Goal: Information Seeking & Learning: Learn about a topic

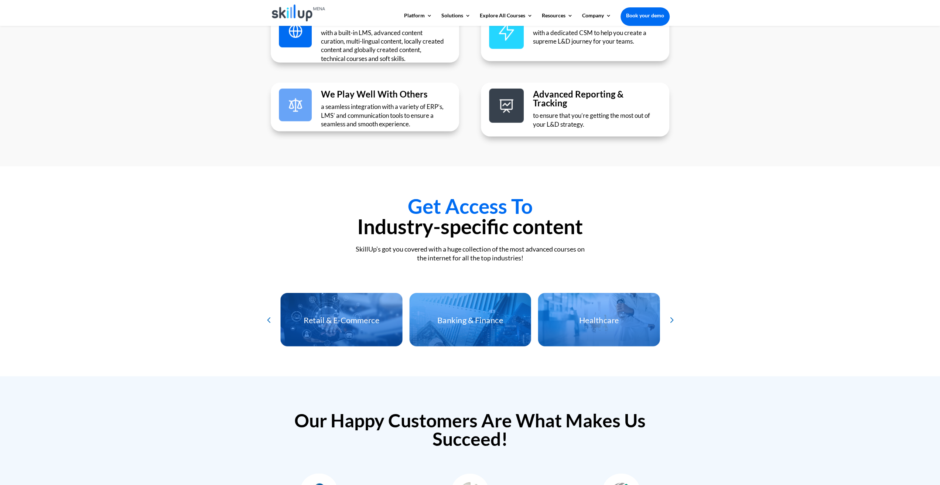
scroll to position [1391, 0]
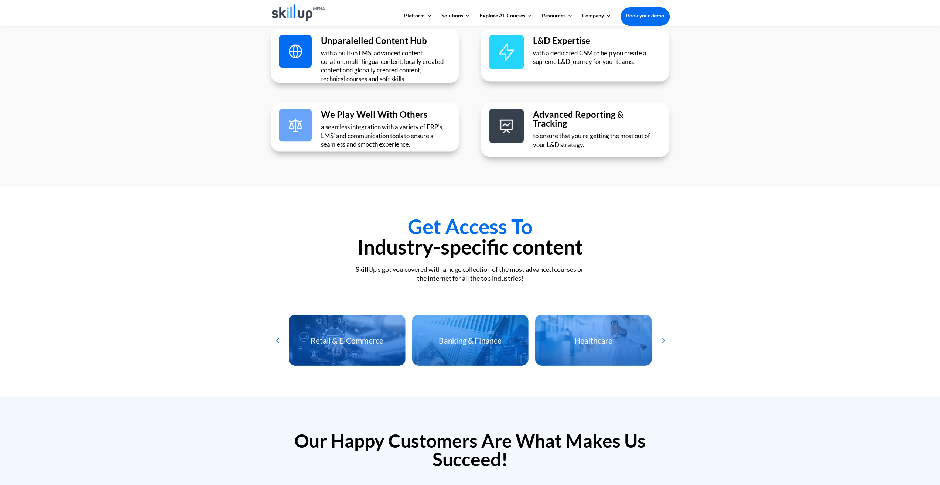
click at [225, 360] on div "Get Access To Industry-specific content SkillUp’s got you covered with a huge c…" at bounding box center [470, 292] width 940 height 210
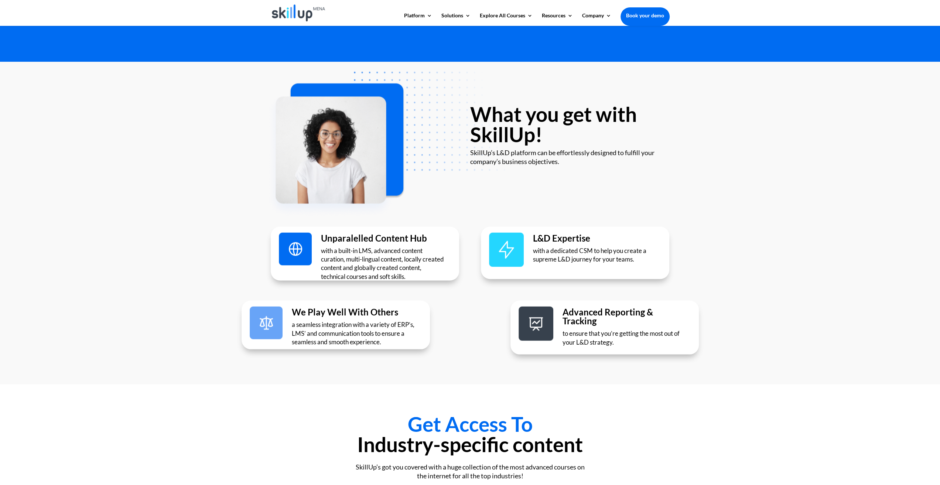
scroll to position [1169, 0]
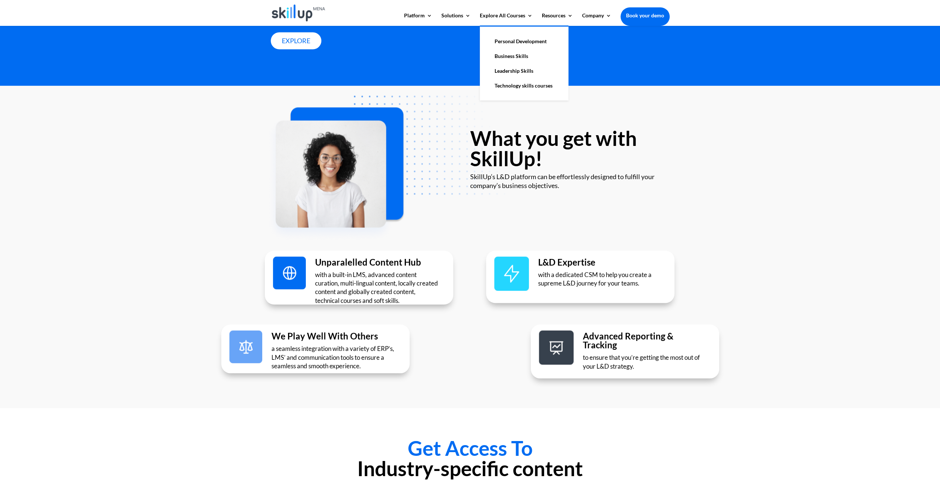
click at [508, 72] on link "Leadership Skills" at bounding box center [524, 71] width 74 height 15
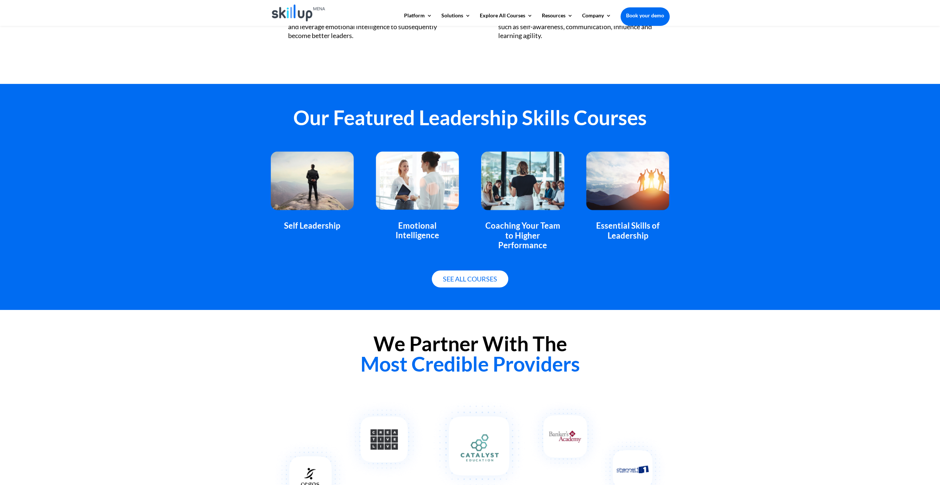
scroll to position [406, 0]
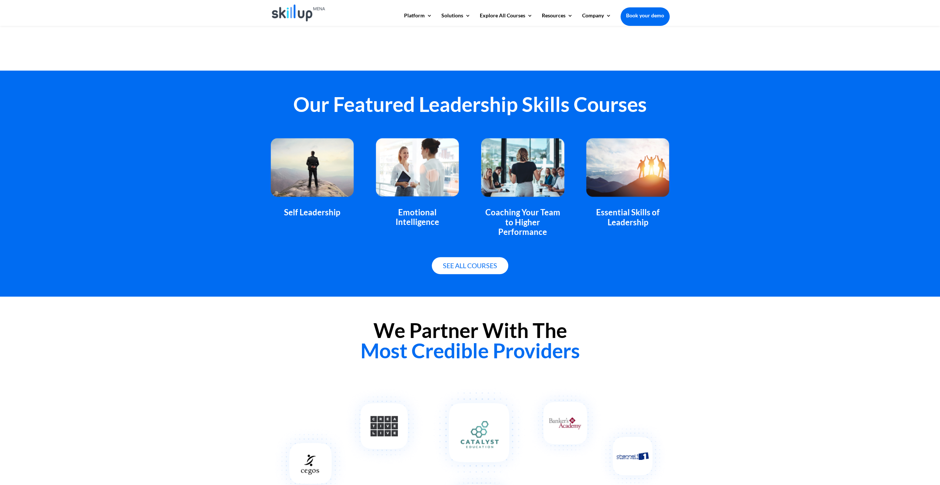
click at [618, 190] on img at bounding box center [627, 167] width 83 height 58
click at [625, 218] on div "Essential Skills of Leadership" at bounding box center [627, 218] width 83 height 20
click at [494, 257] on link "See all courses" at bounding box center [470, 265] width 76 height 17
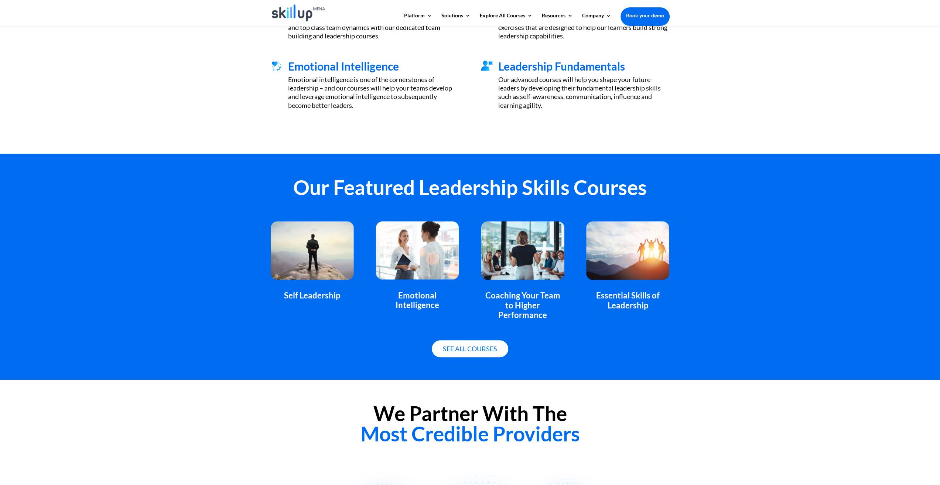
scroll to position [301, 0]
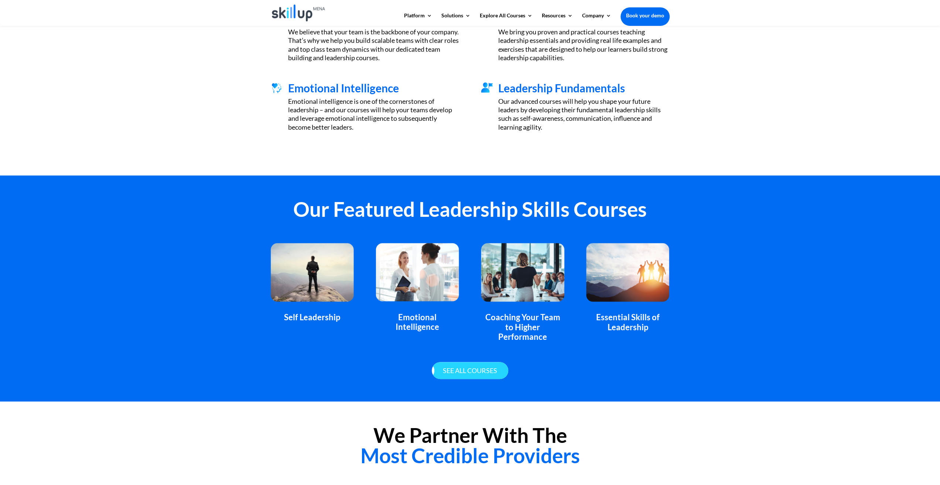
click at [483, 362] on link "See all courses" at bounding box center [470, 370] width 76 height 17
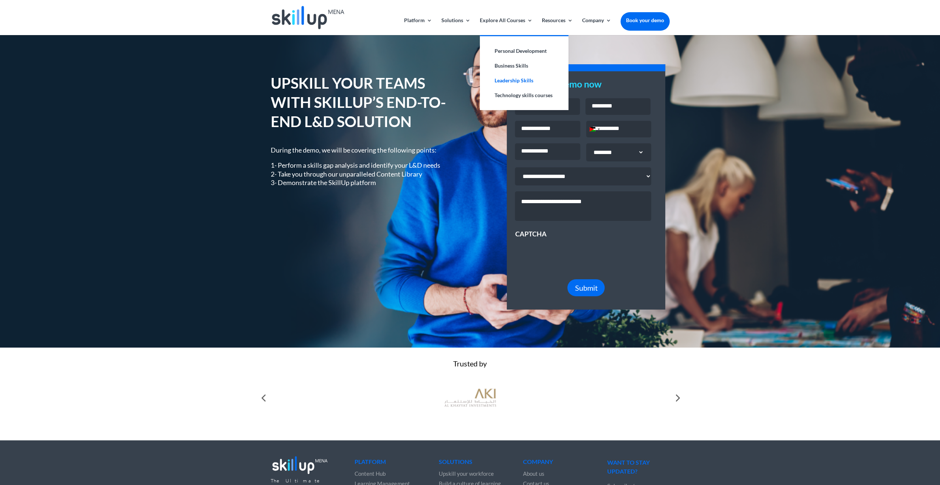
click at [515, 79] on link "Leadership Skills" at bounding box center [524, 80] width 74 height 15
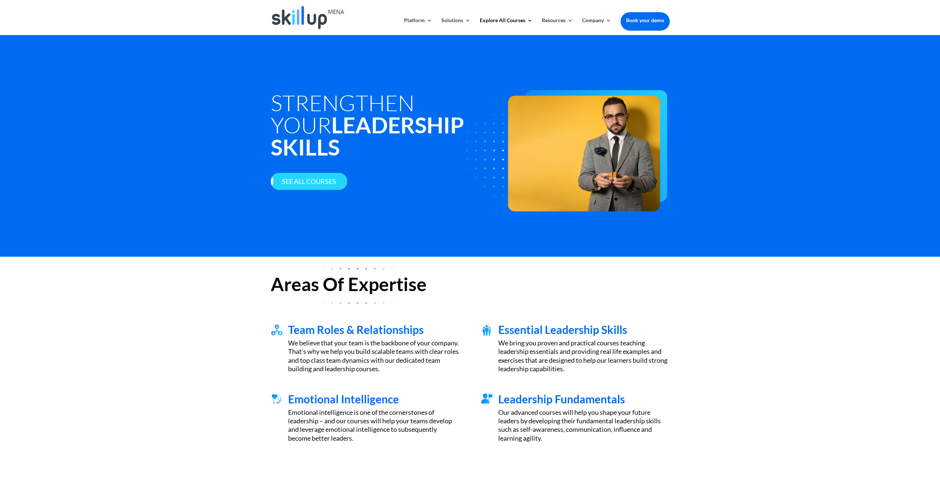
click at [326, 173] on link "See all courses" at bounding box center [309, 181] width 76 height 17
